Goal: Task Accomplishment & Management: Complete application form

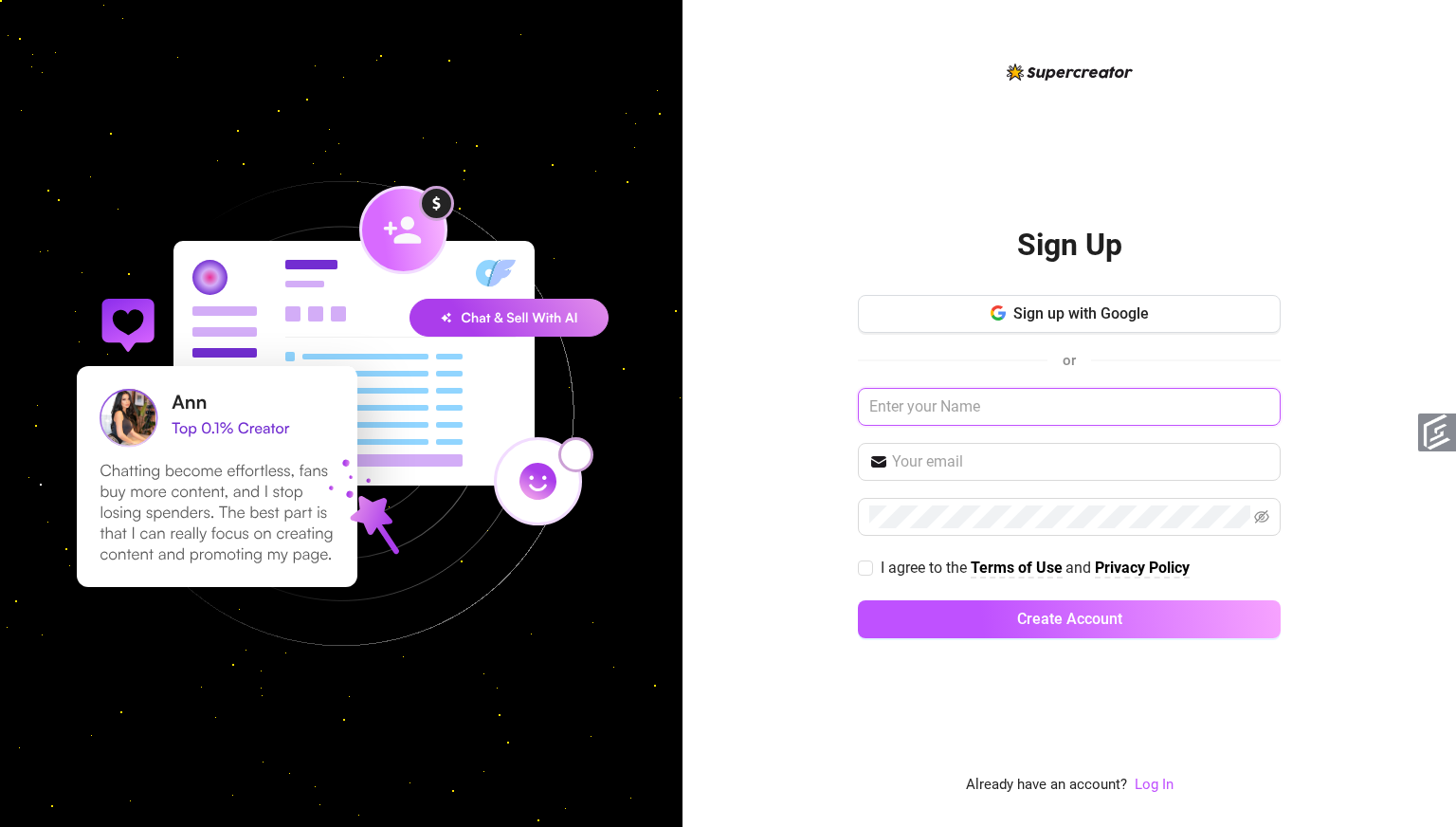
click at [1002, 404] on input "text" at bounding box center [1070, 407] width 423 height 38
click at [781, 358] on div "Sign Up Sign up with Google or I agree to the Terms of Use and Privacy Policy C…" at bounding box center [1069, 414] width 773 height 827
click at [1229, 225] on div "Sign Up Sign up with Google or I agree to the Terms of Use and Privacy Policy C…" at bounding box center [1070, 427] width 423 height 454
click at [1064, 319] on span "Sign up with Google" at bounding box center [1081, 314] width 135 height 18
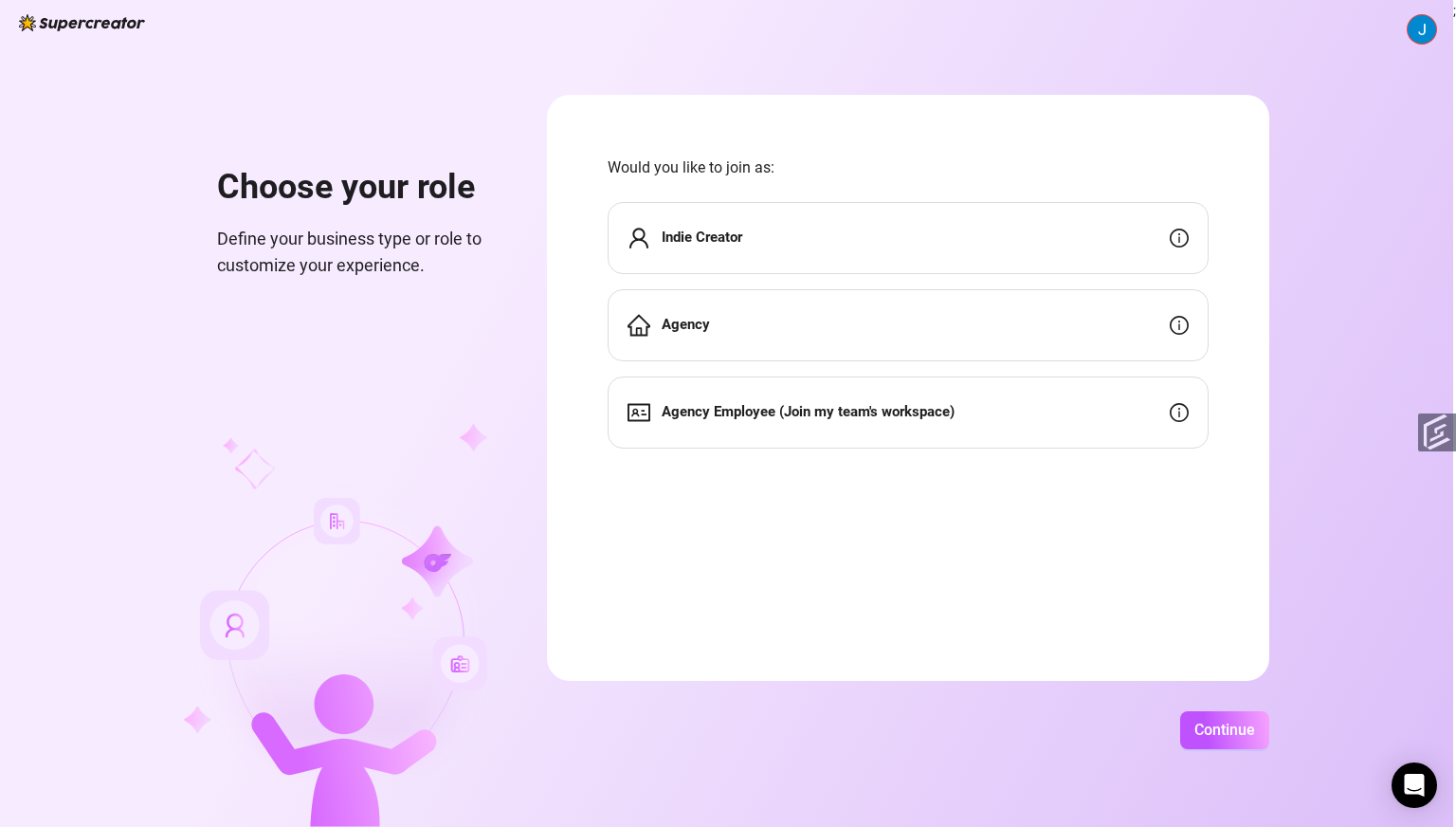
click at [845, 234] on div "Indie Creator" at bounding box center [907, 238] width 601 height 73
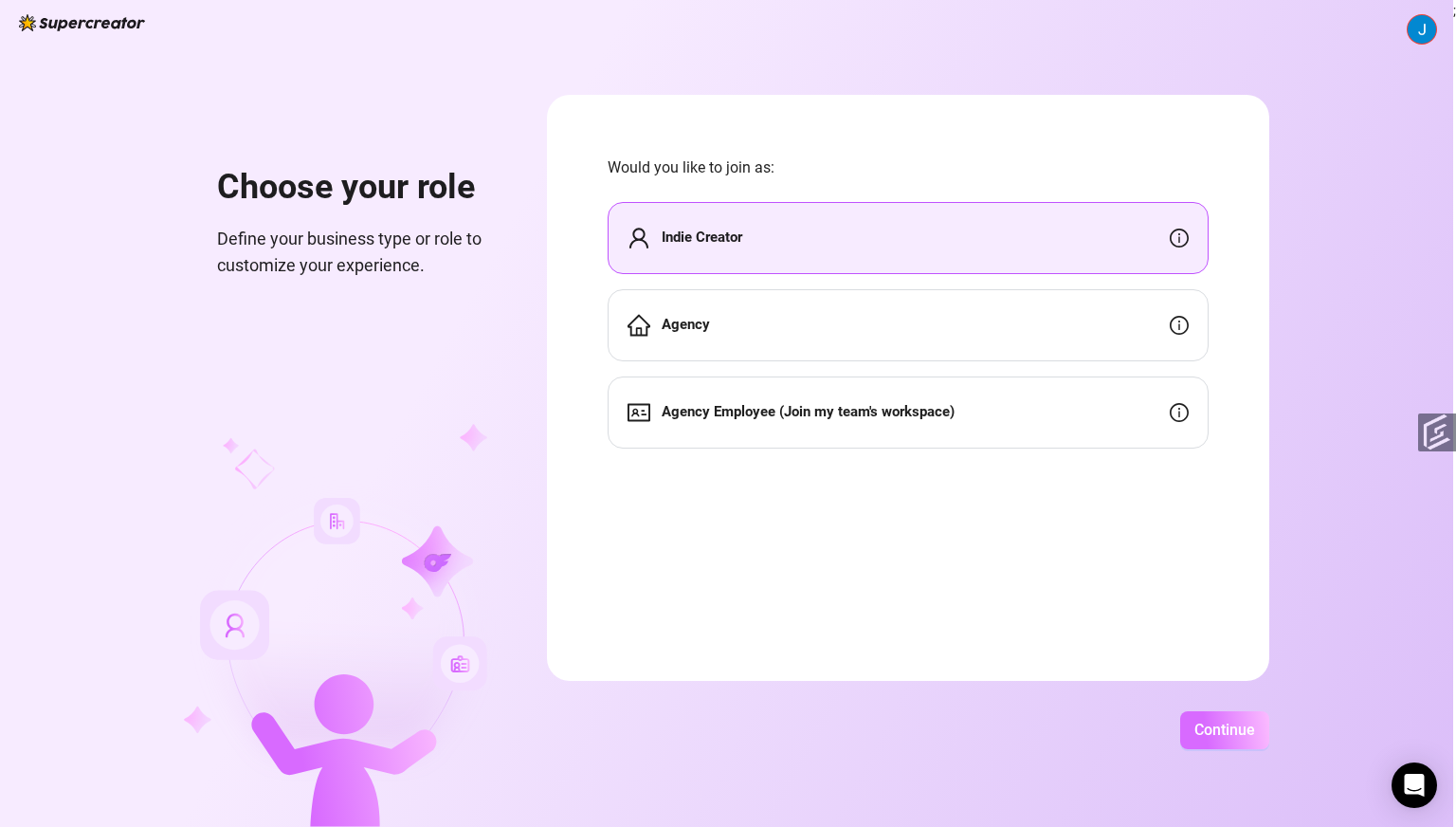
click at [1213, 732] on span "Continue" at bounding box center [1225, 729] width 61 height 18
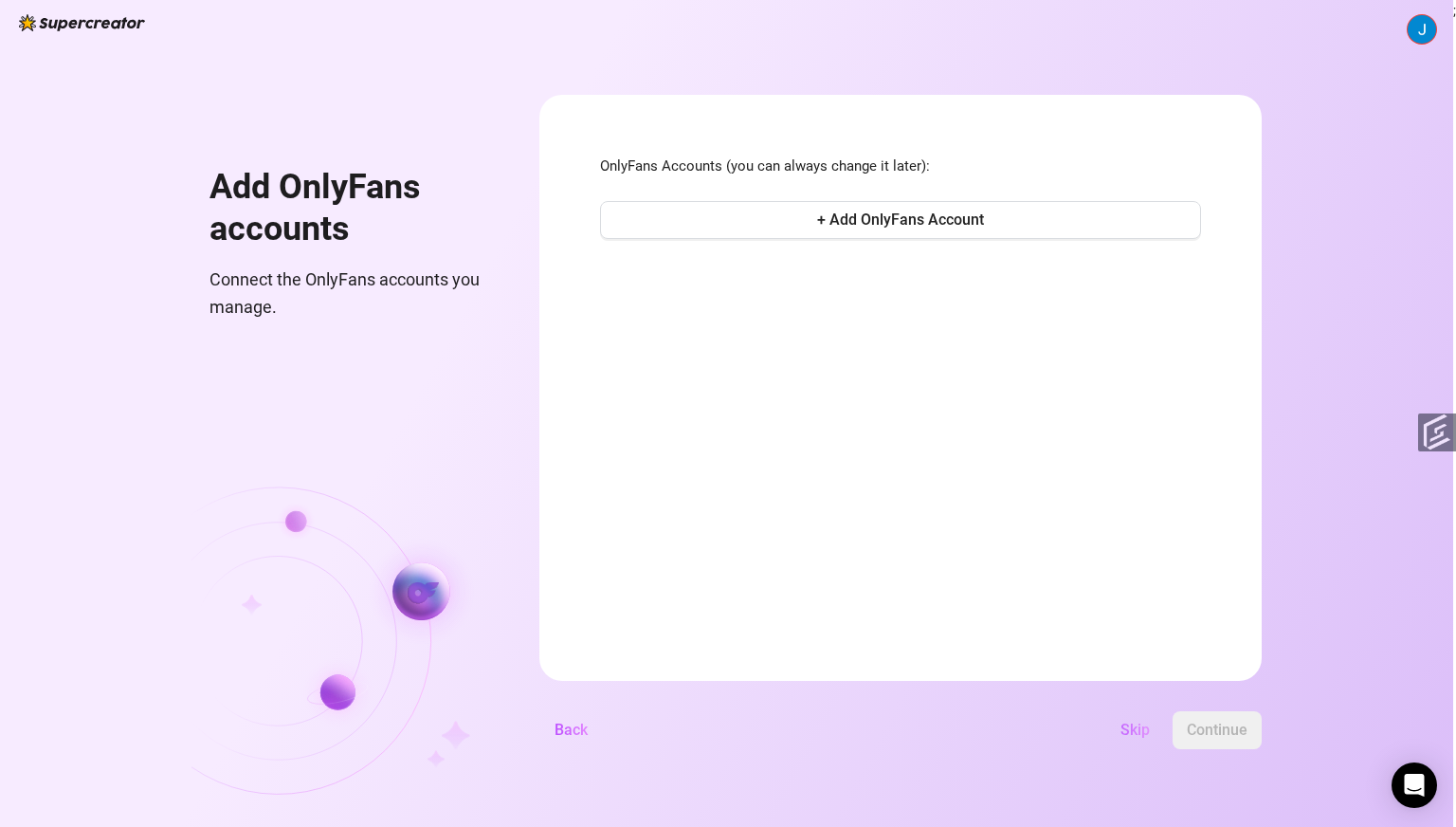
click at [1138, 730] on span "Skip" at bounding box center [1136, 729] width 29 height 18
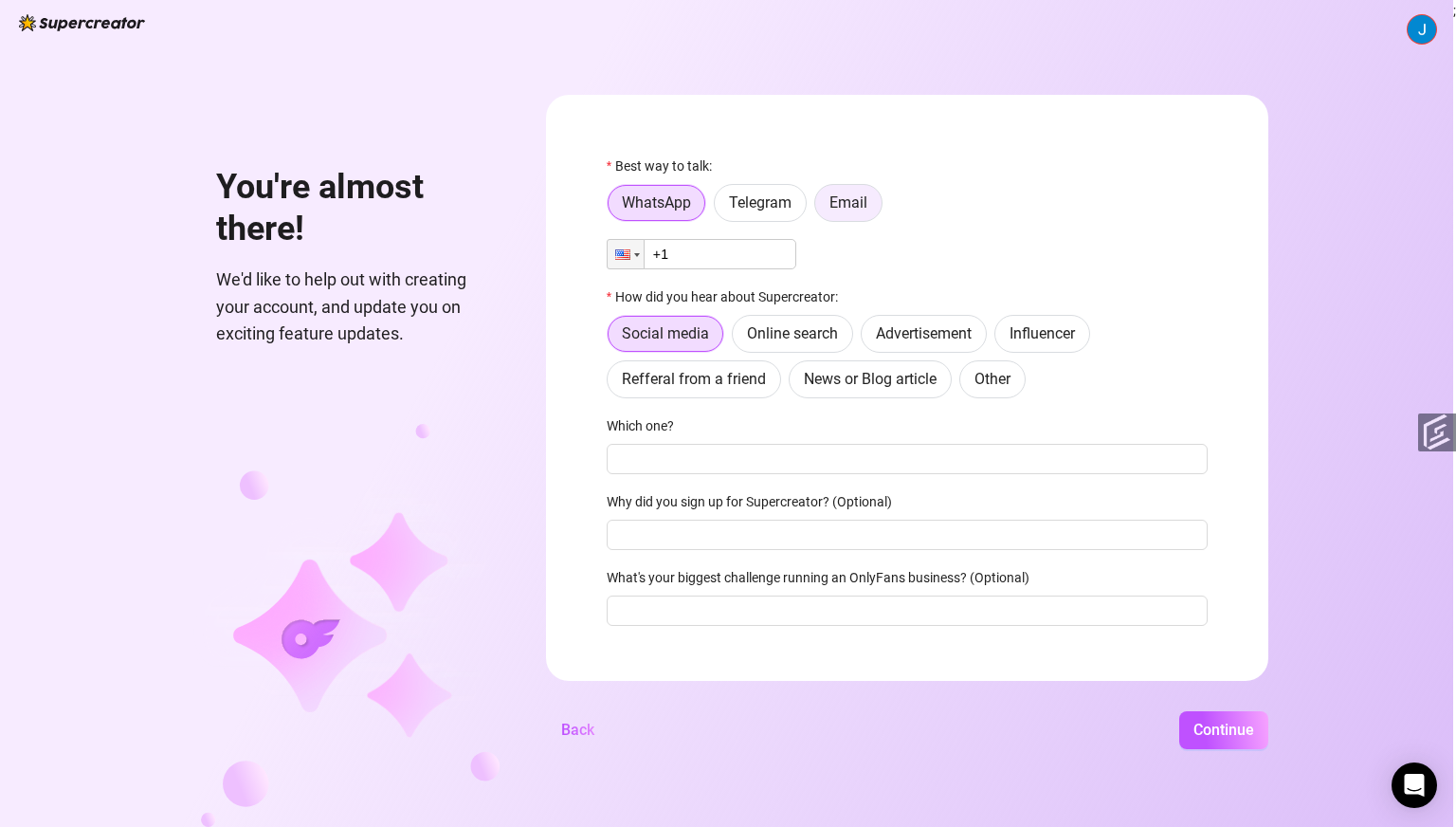
click at [859, 203] on span "Email" at bounding box center [849, 202] width 38 height 18
click at [820, 208] on input "Email" at bounding box center [820, 208] width 0 height 0
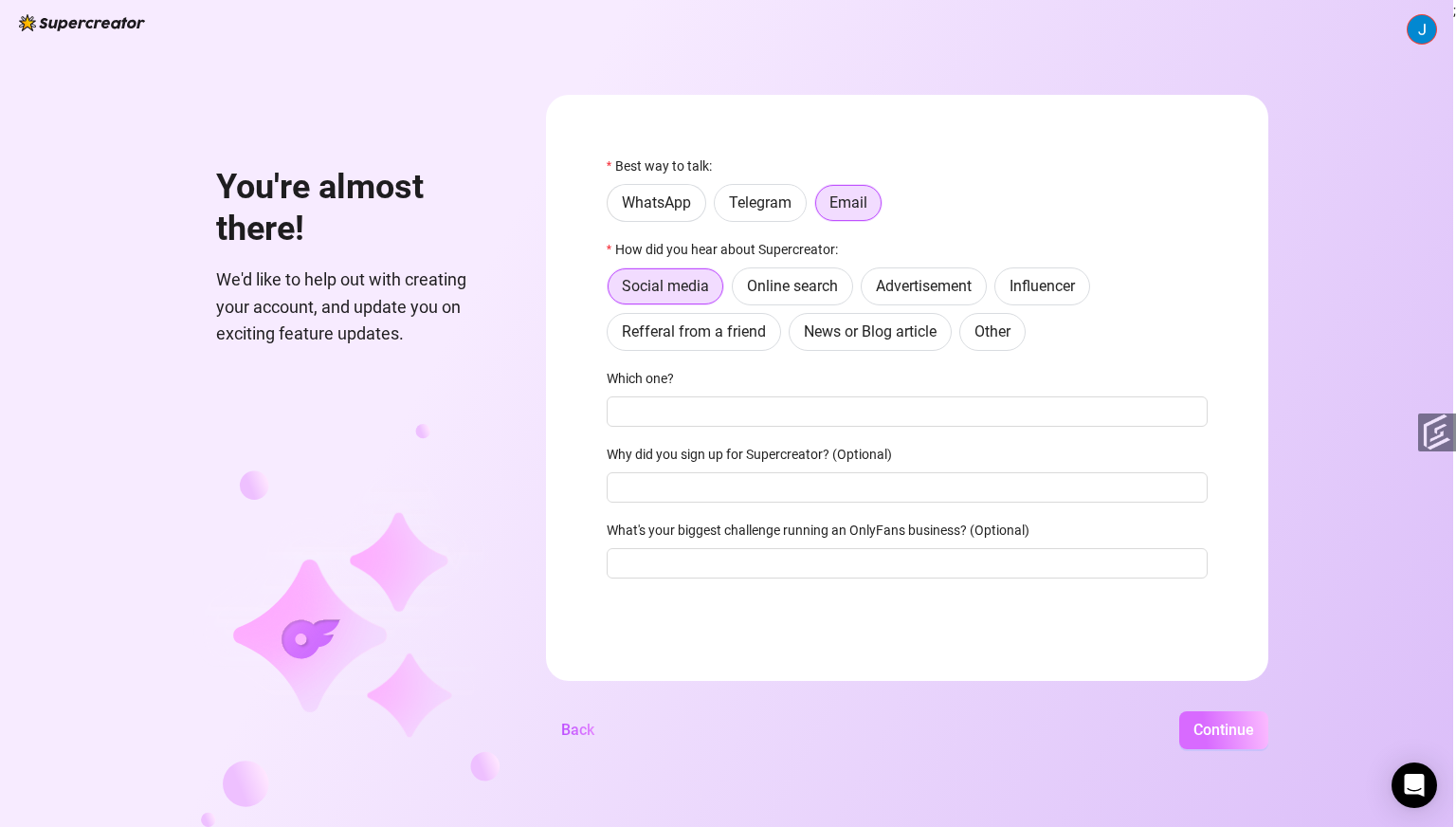
click at [1207, 743] on button "Continue" at bounding box center [1224, 730] width 89 height 38
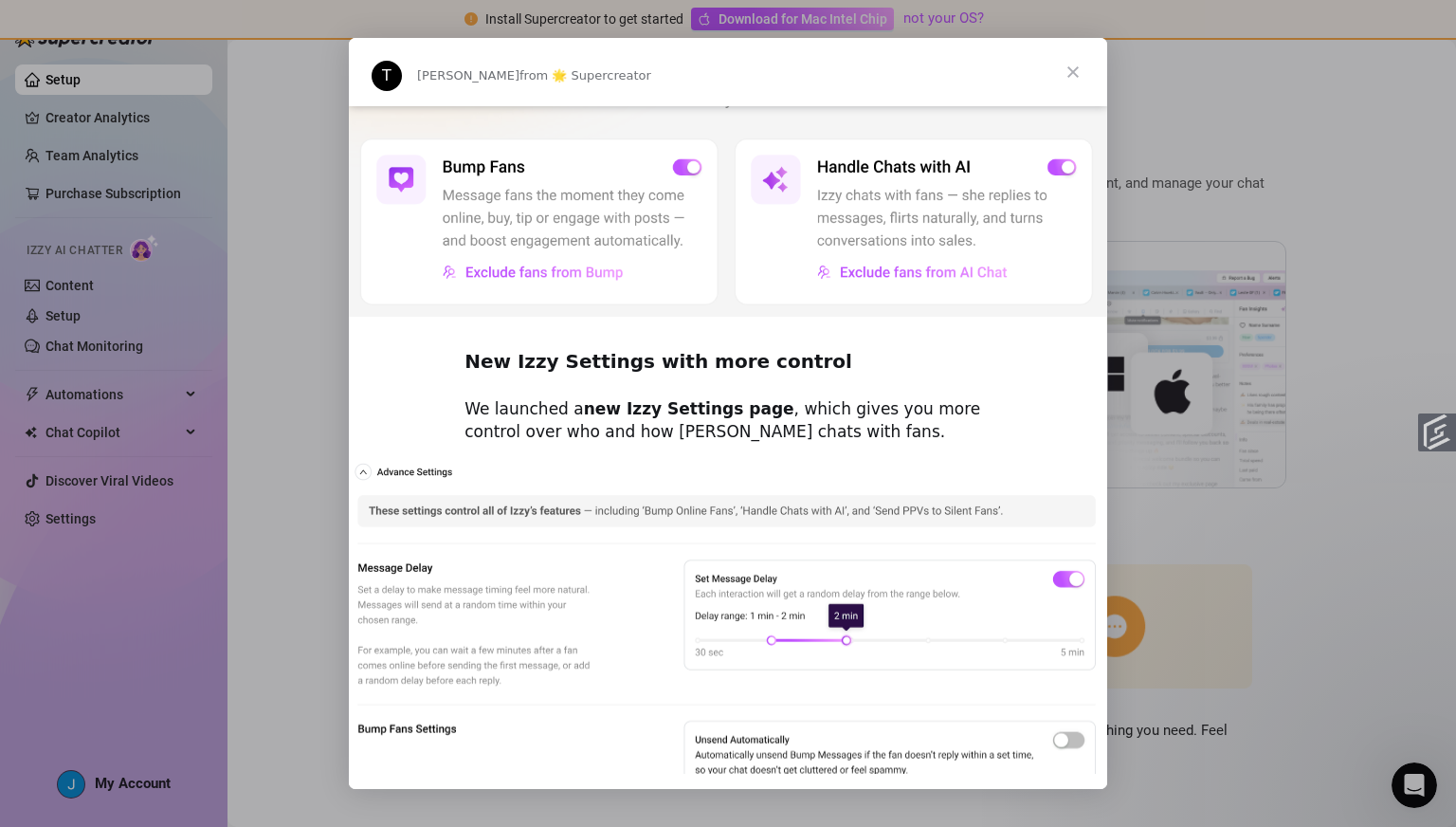
scroll to position [406, 0]
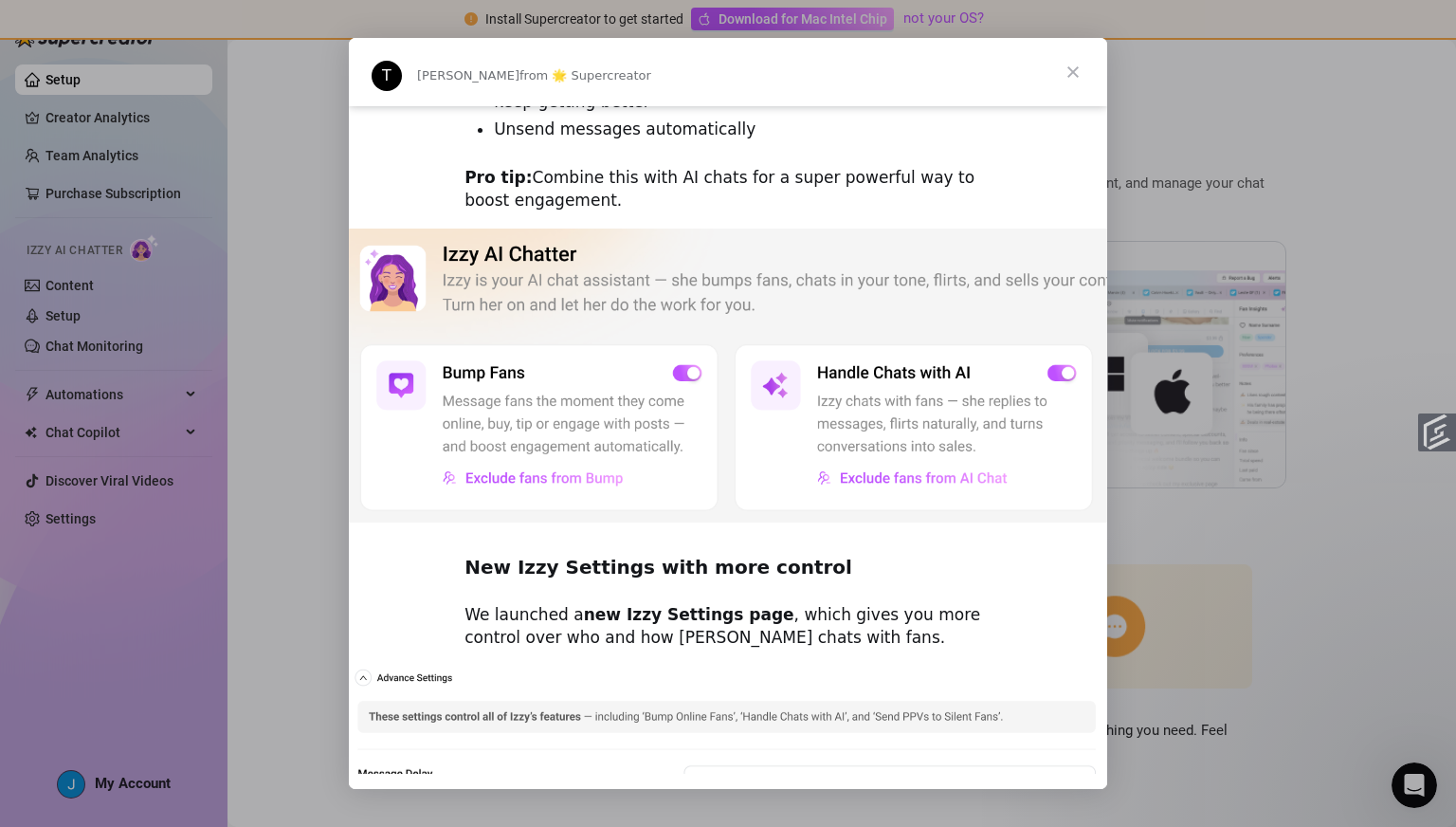
click at [1077, 72] on span "Close" at bounding box center [1073, 73] width 69 height 69
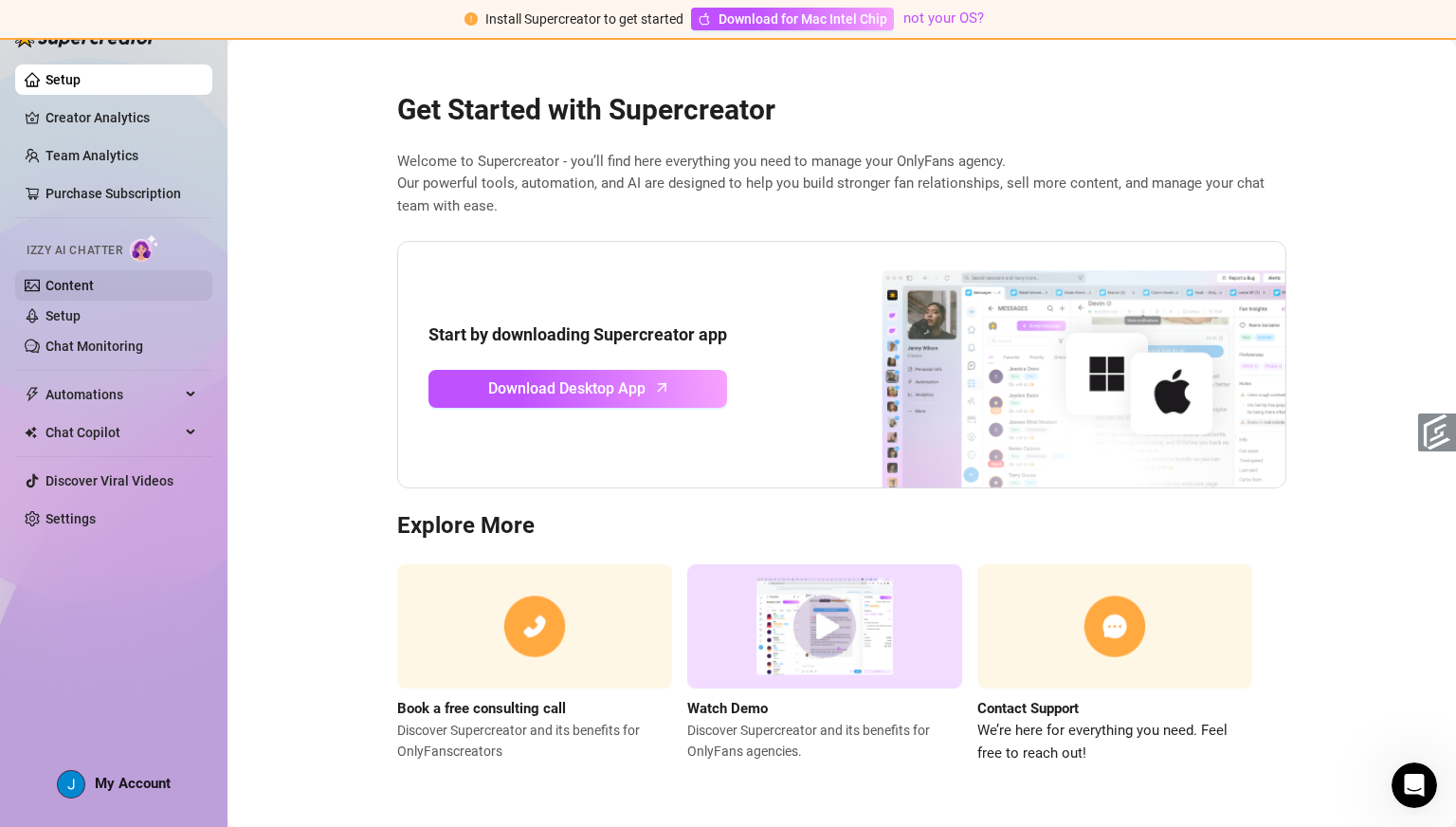
click at [76, 286] on link "Content" at bounding box center [69, 284] width 48 height 15
